Goal: Check status

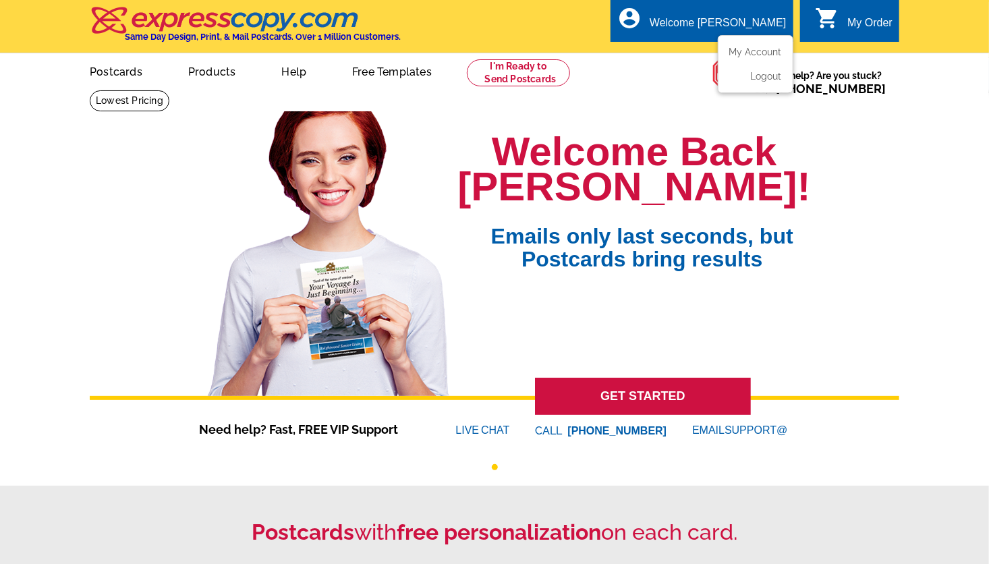
click at [774, 38] on ul "My Account Logout" at bounding box center [756, 64] width 76 height 58
click at [777, 48] on link "My Account" at bounding box center [753, 52] width 58 height 12
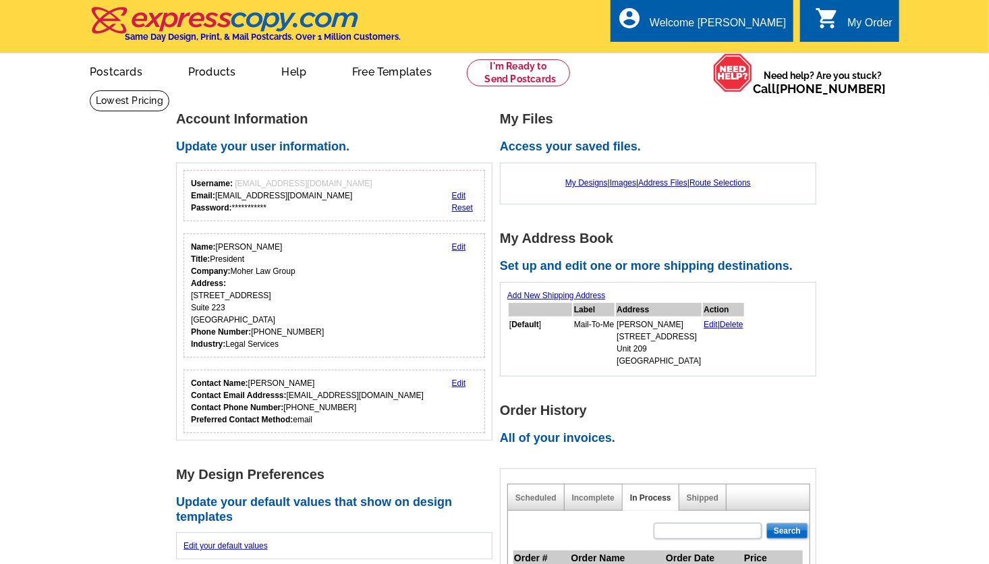
click at [762, 53] on div "local_phone Same Day Design, Print, & Mail Postcards. Over 1 Million Customers.…" at bounding box center [494, 27] width 809 height 51
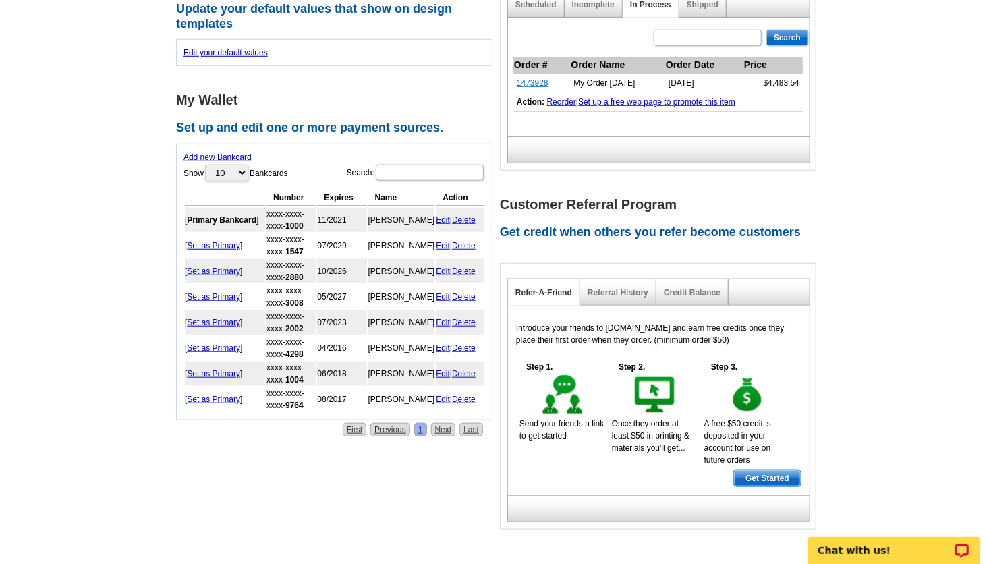
click at [540, 80] on link "1473928" at bounding box center [533, 82] width 32 height 9
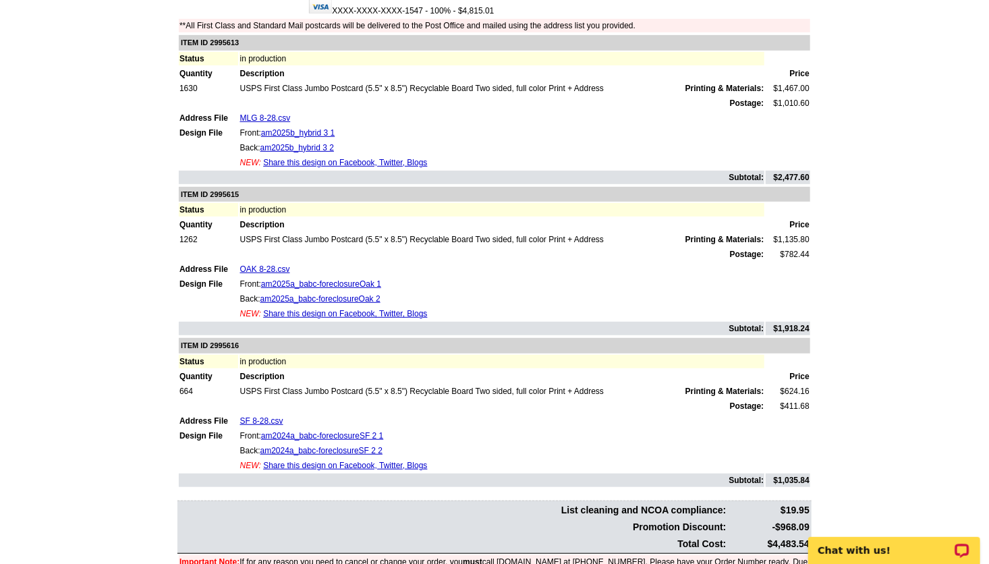
scroll to position [247, 0]
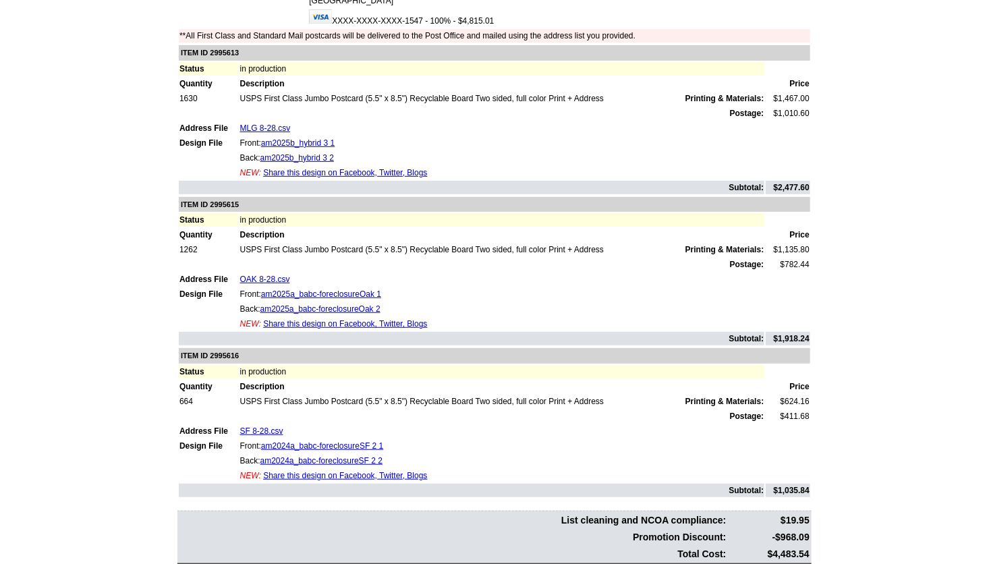
drag, startPoint x: 780, startPoint y: 183, endPoint x: 810, endPoint y: 181, distance: 30.5
click at [810, 181] on td "$2,477.60" at bounding box center [788, 187] width 45 height 13
drag, startPoint x: 810, startPoint y: 181, endPoint x: 816, endPoint y: 190, distance: 10.7
click at [816, 190] on div "Order Number: 1473928 Download Invoice | Print Invoice Order Name My Order [DAT…" at bounding box center [495, 231] width 648 height 762
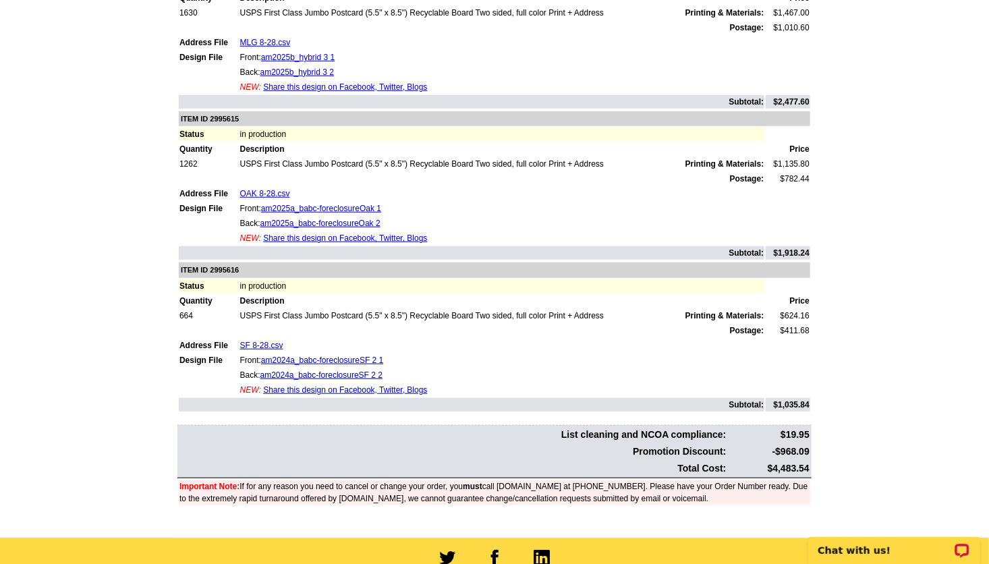
scroll to position [334, 0]
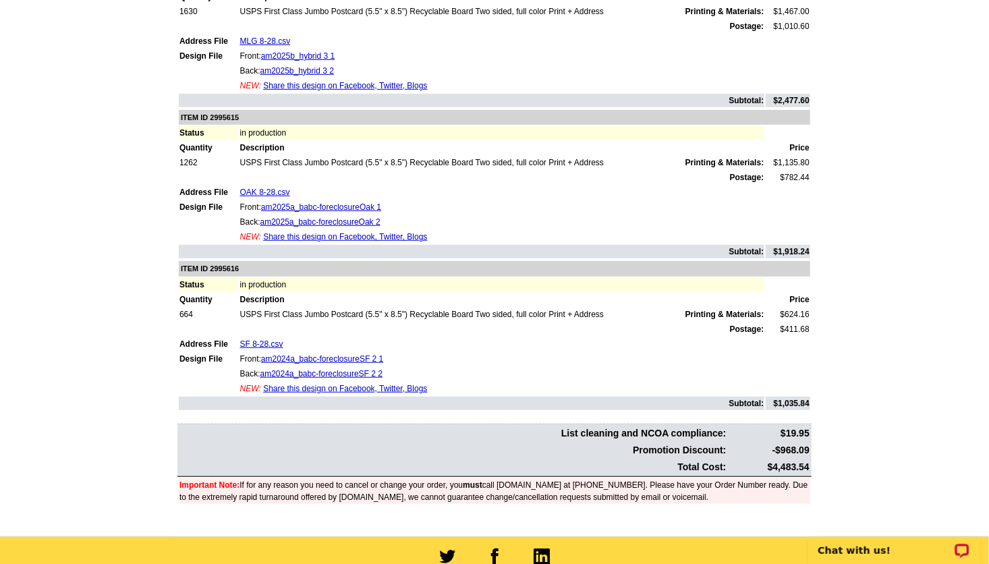
drag, startPoint x: 774, startPoint y: 240, endPoint x: 837, endPoint y: 357, distance: 132.5
click at [837, 357] on main "Order Number: 1473928 Download Invoice | Print Invoice Order Name My Order [DAT…" at bounding box center [494, 146] width 989 height 780
drag, startPoint x: 837, startPoint y: 357, endPoint x: 895, endPoint y: 391, distance: 67.4
click at [895, 391] on main "Order Number: 1473928 Download Invoice | Print Invoice Order Name My Order [DAT…" at bounding box center [494, 146] width 989 height 780
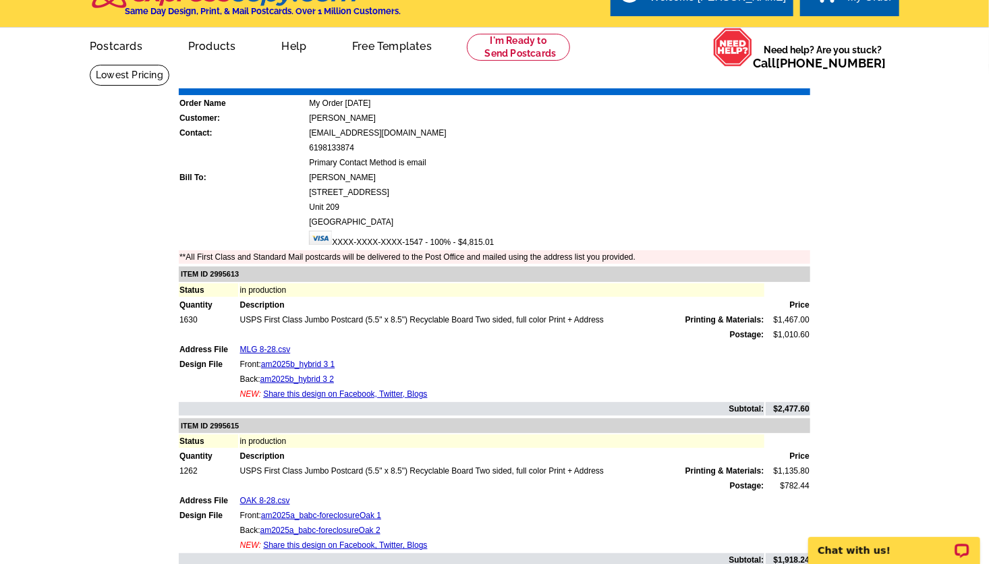
scroll to position [9, 0]
